Goal: Information Seeking & Learning: Learn about a topic

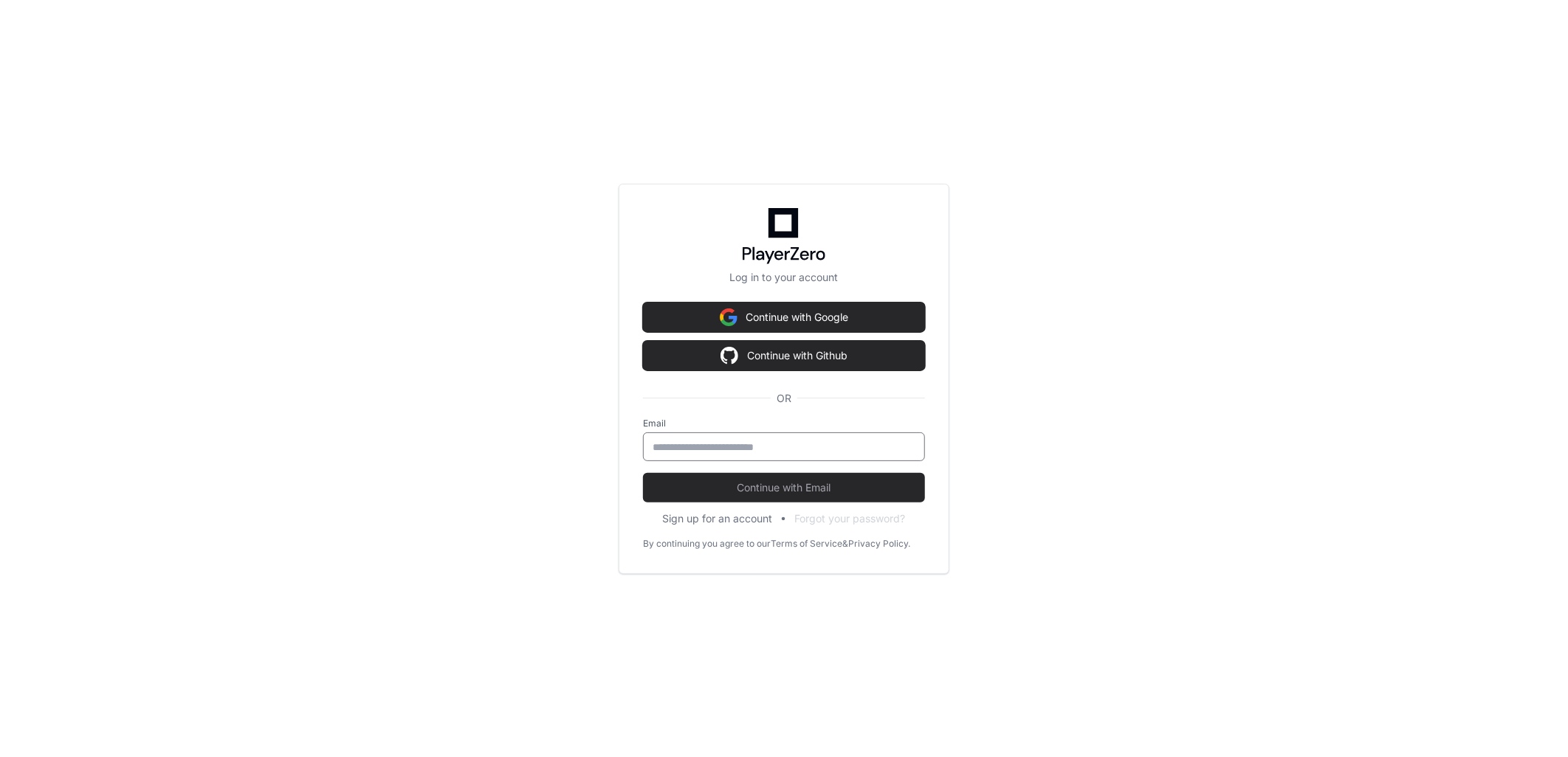
click at [710, 450] on input "email" at bounding box center [784, 447] width 263 height 15
type input "**********"
click at [643, 473] on button "Continue with Email" at bounding box center [784, 488] width 282 height 29
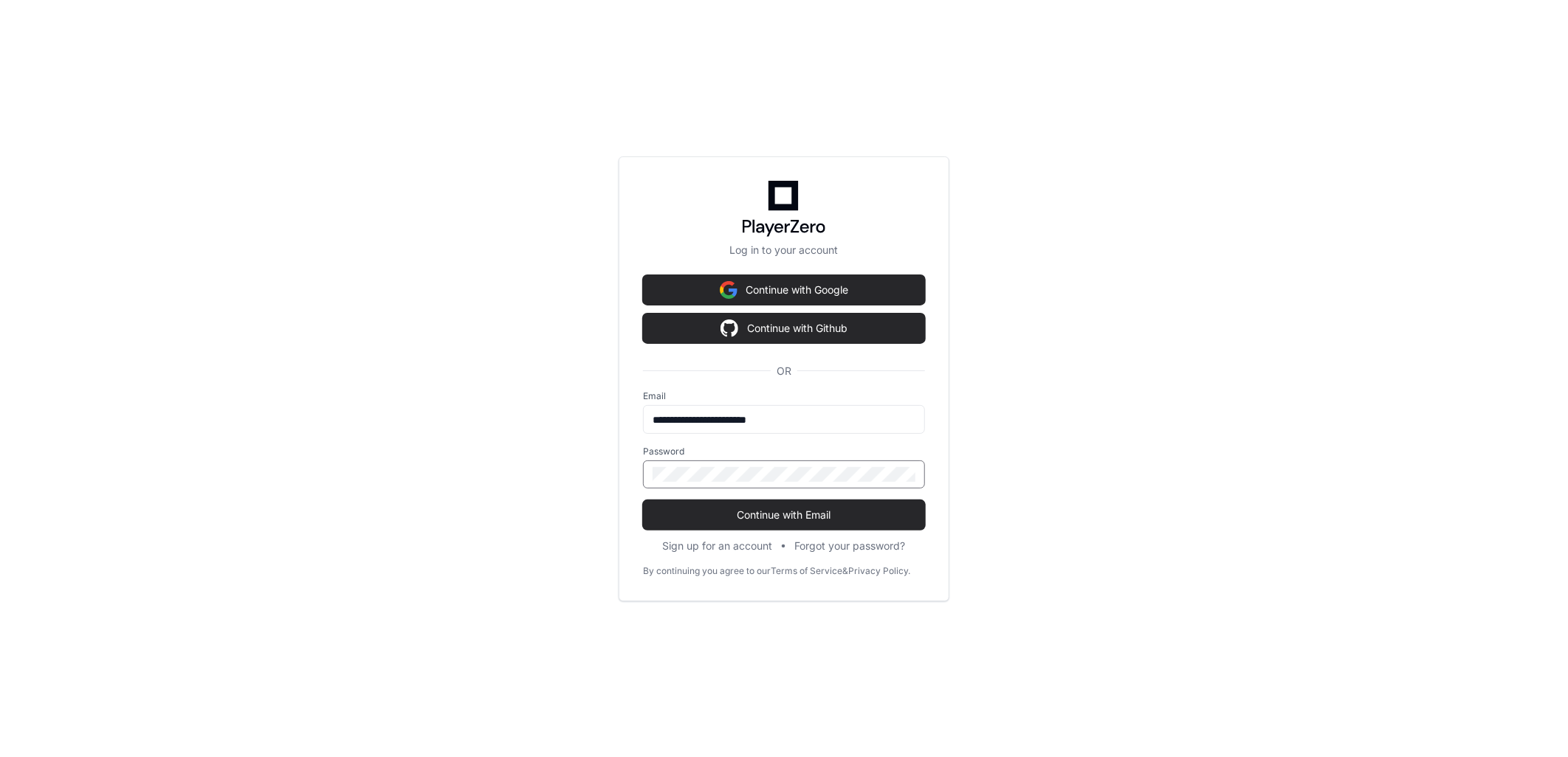
click at [643, 500] on button "Continue with Email" at bounding box center [784, 515] width 282 height 29
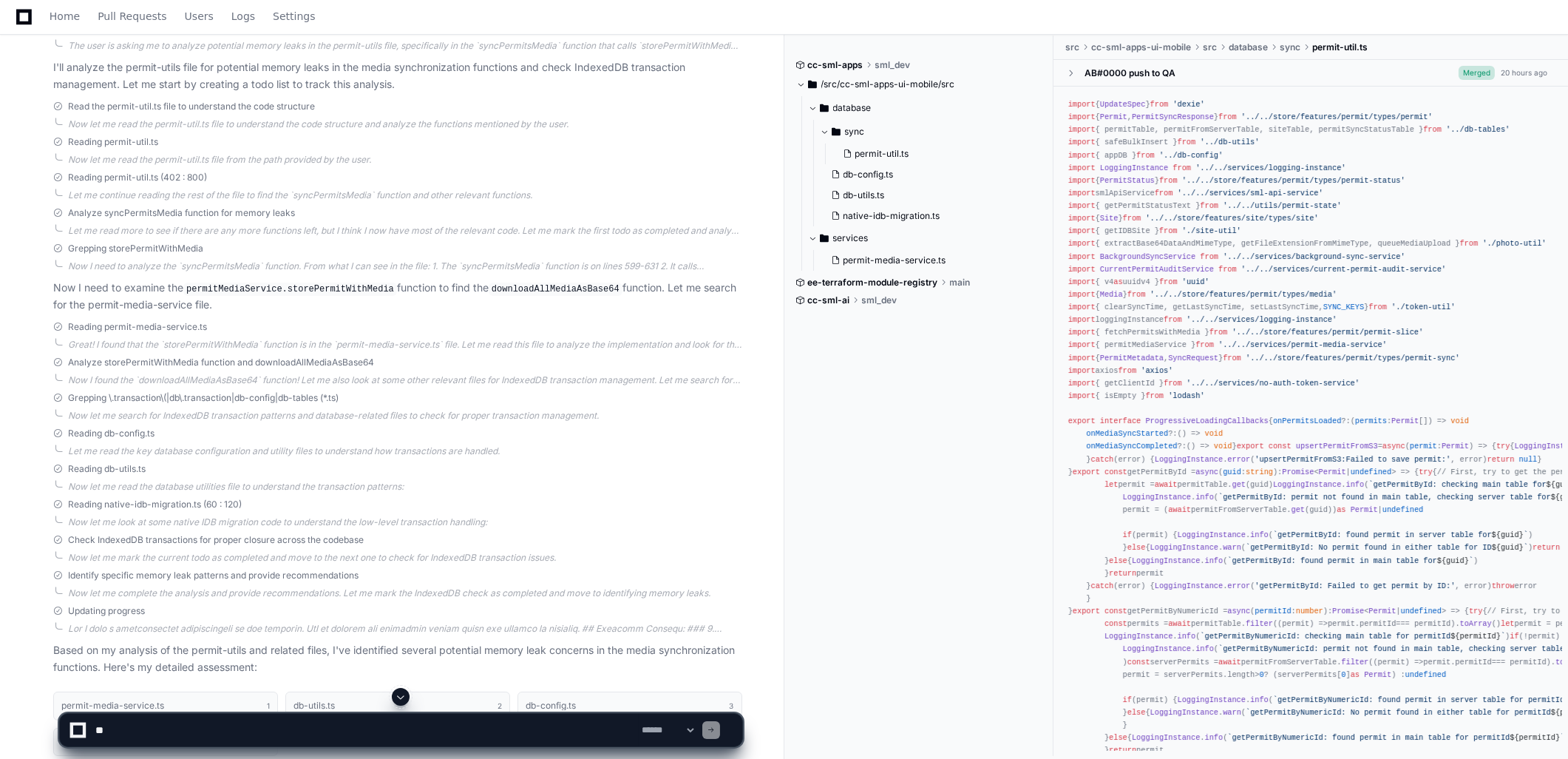
scroll to position [740, 0]
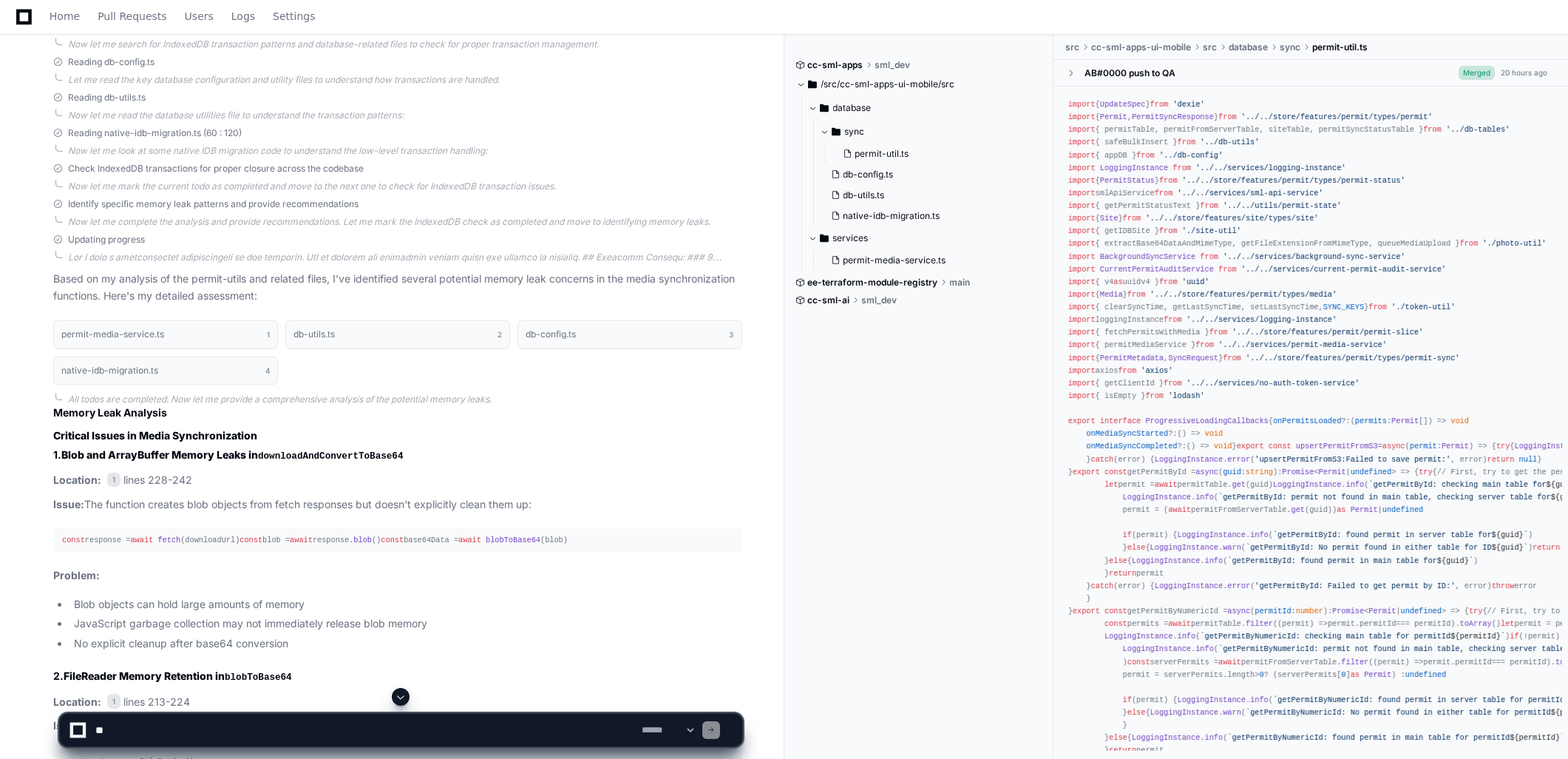
click at [486, 545] on span "blobToBase64" at bounding box center [513, 539] width 55 height 9
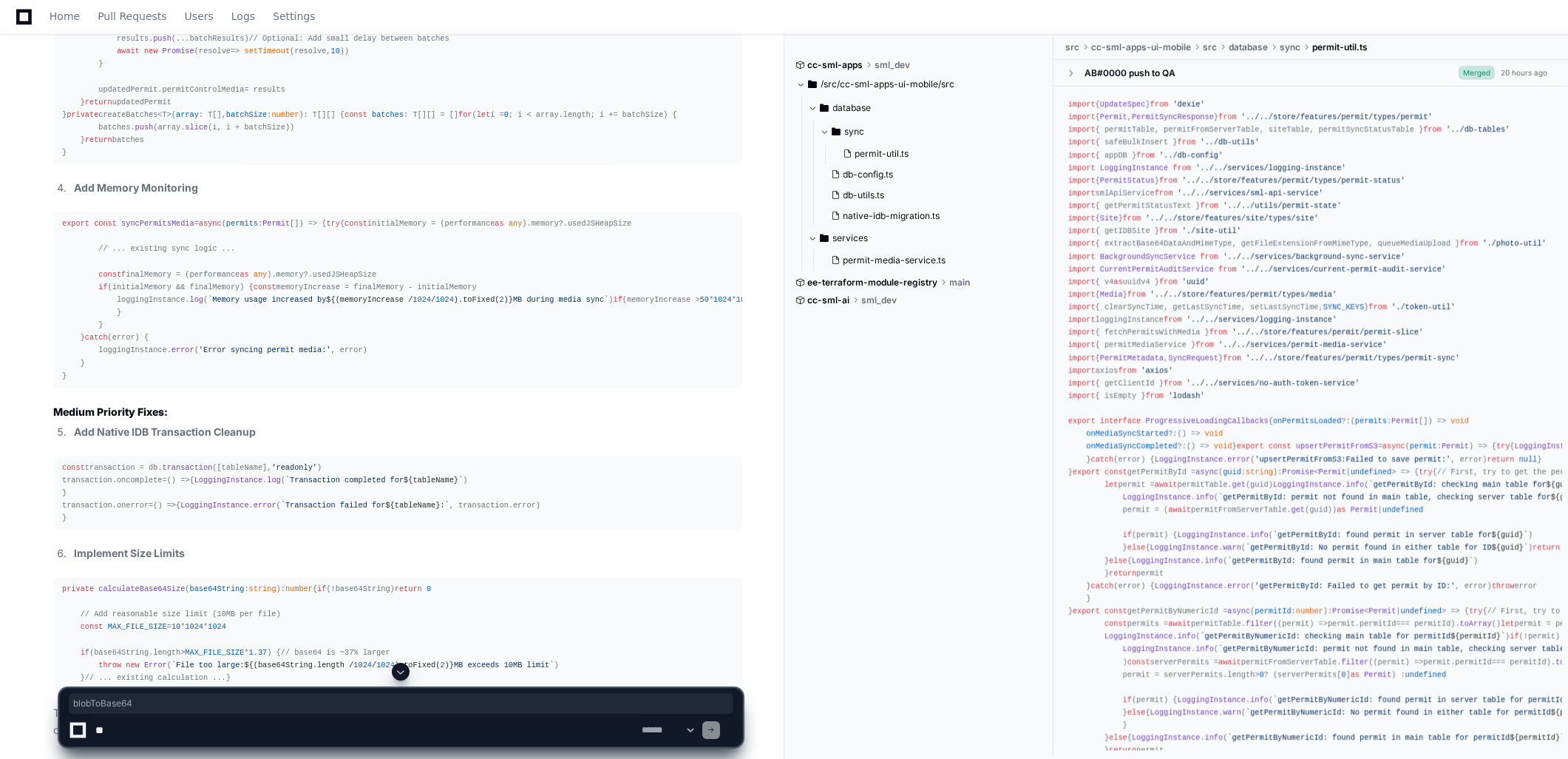
scroll to position [3206, 0]
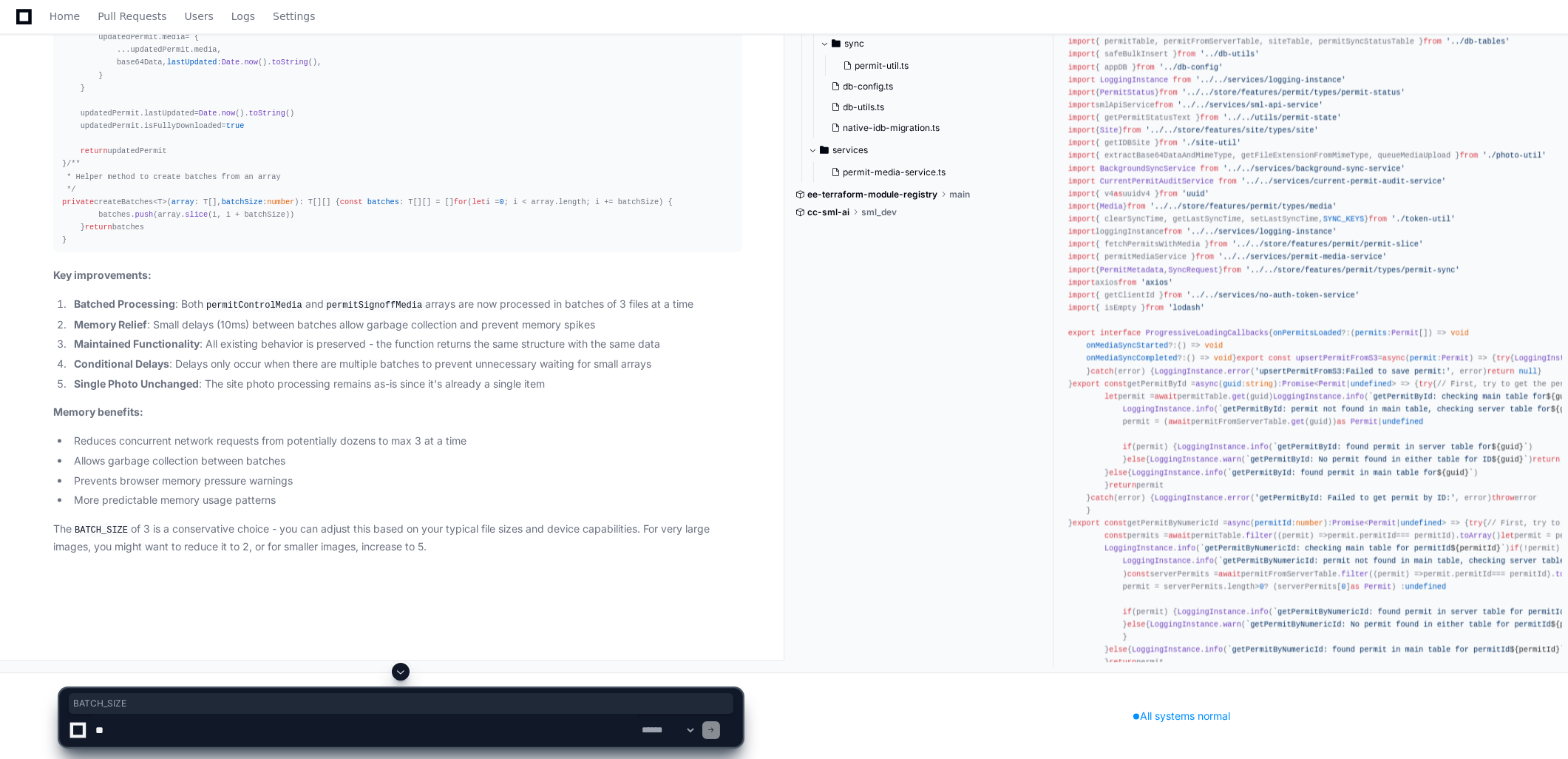
scroll to position [6071, 0]
